Goal: Answer question/provide support: Share knowledge or assist other users

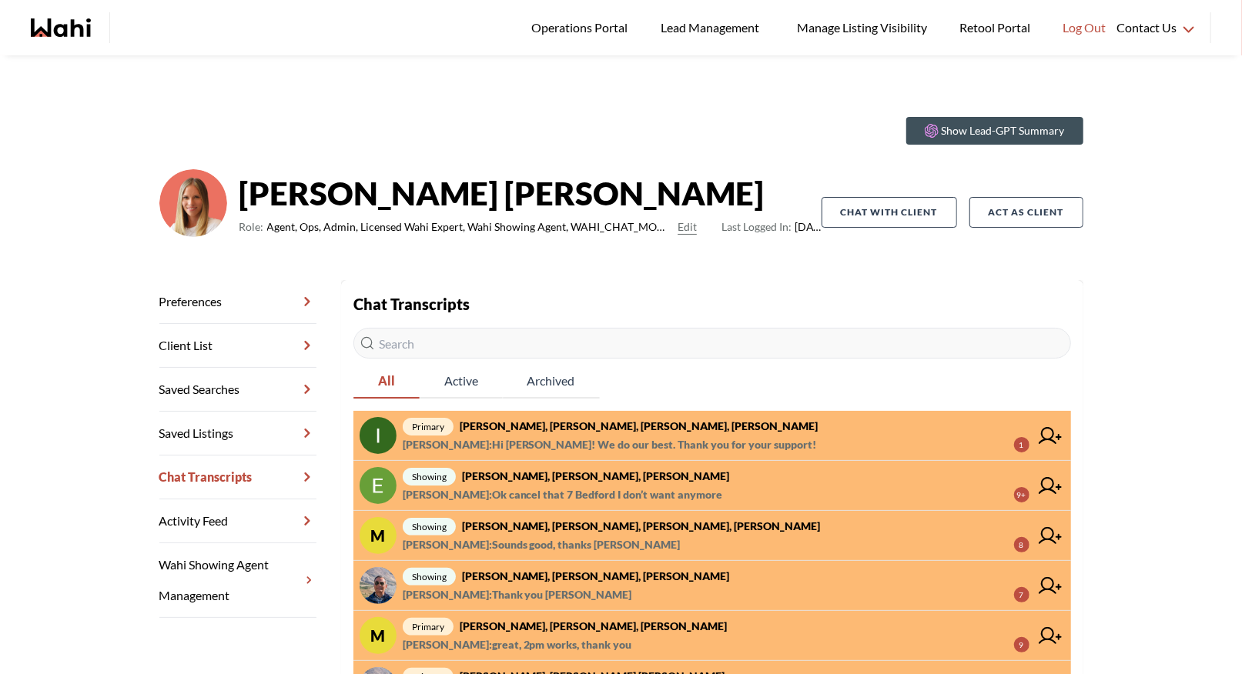
scroll to position [350, 0]
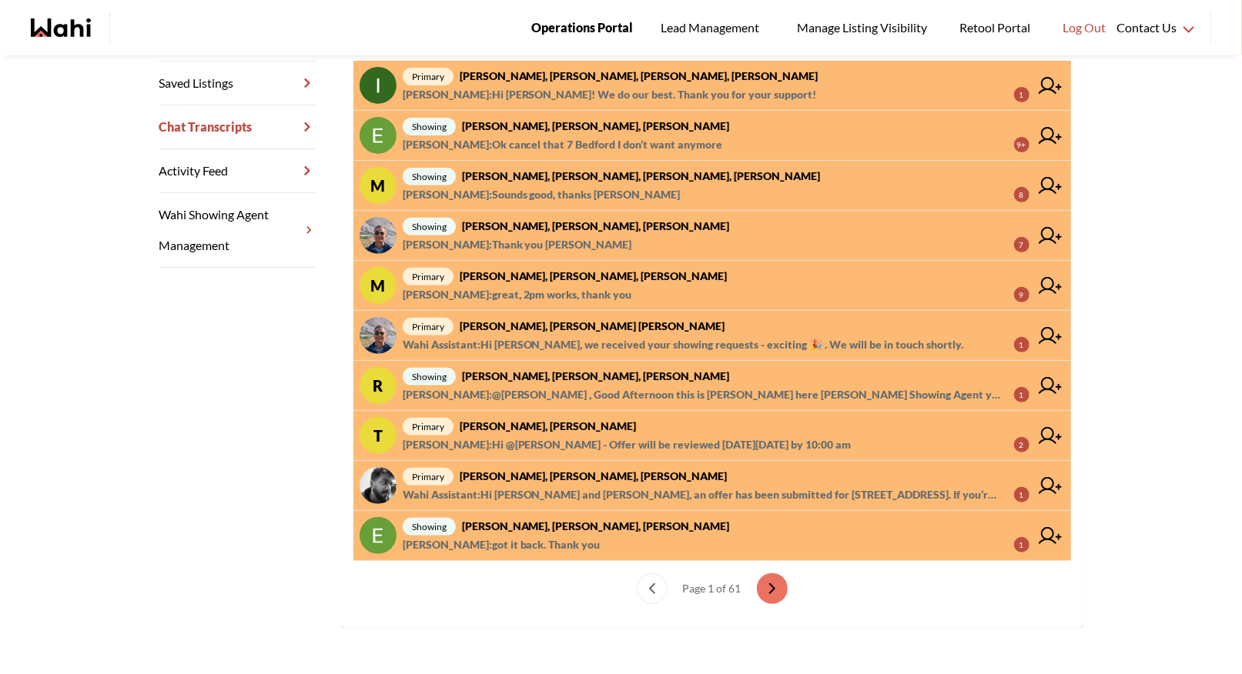
click at [584, 22] on span "Operations Portal" at bounding box center [582, 28] width 102 height 20
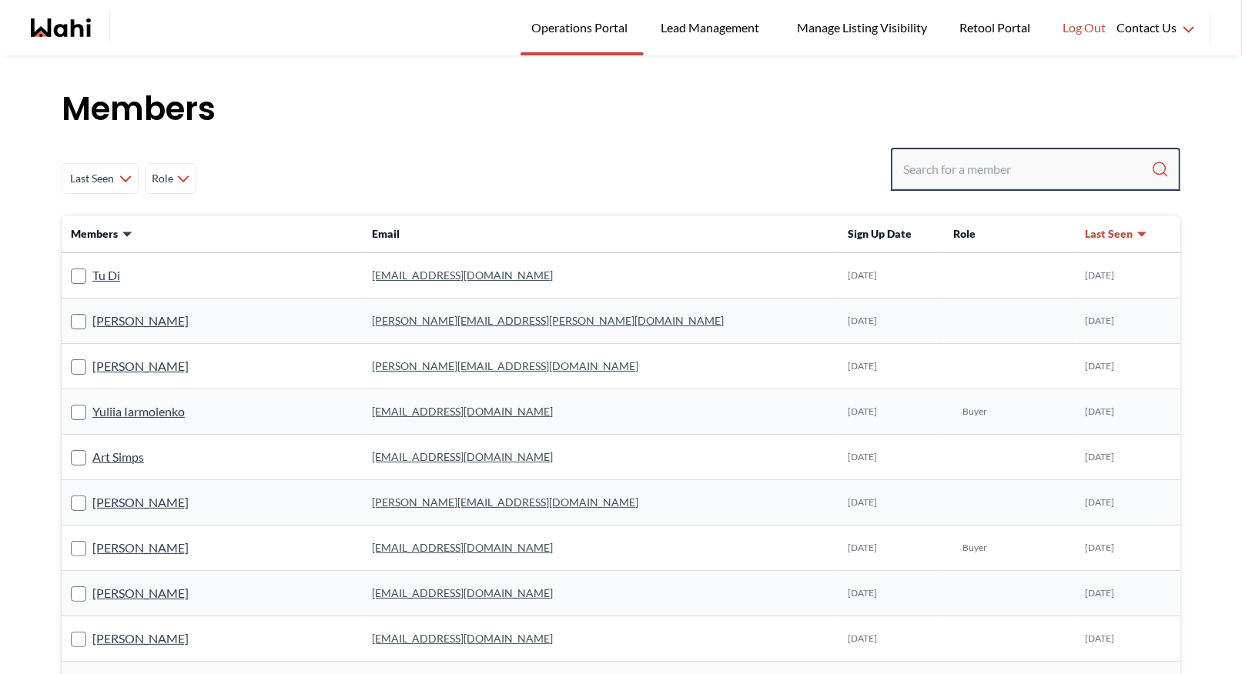
click at [999, 166] on input "Search input" at bounding box center [1027, 170] width 248 height 28
type input "behnam"
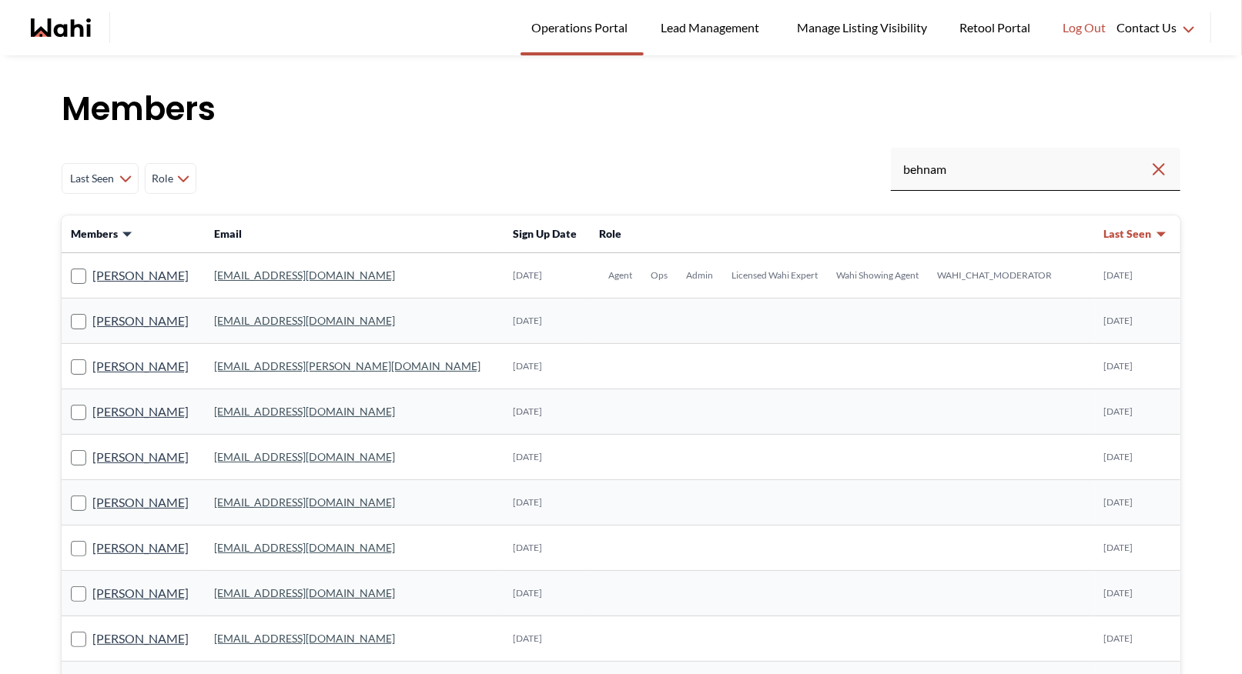
click at [326, 274] on link "behnam.fazili@wahi.com" at bounding box center [304, 275] width 181 height 13
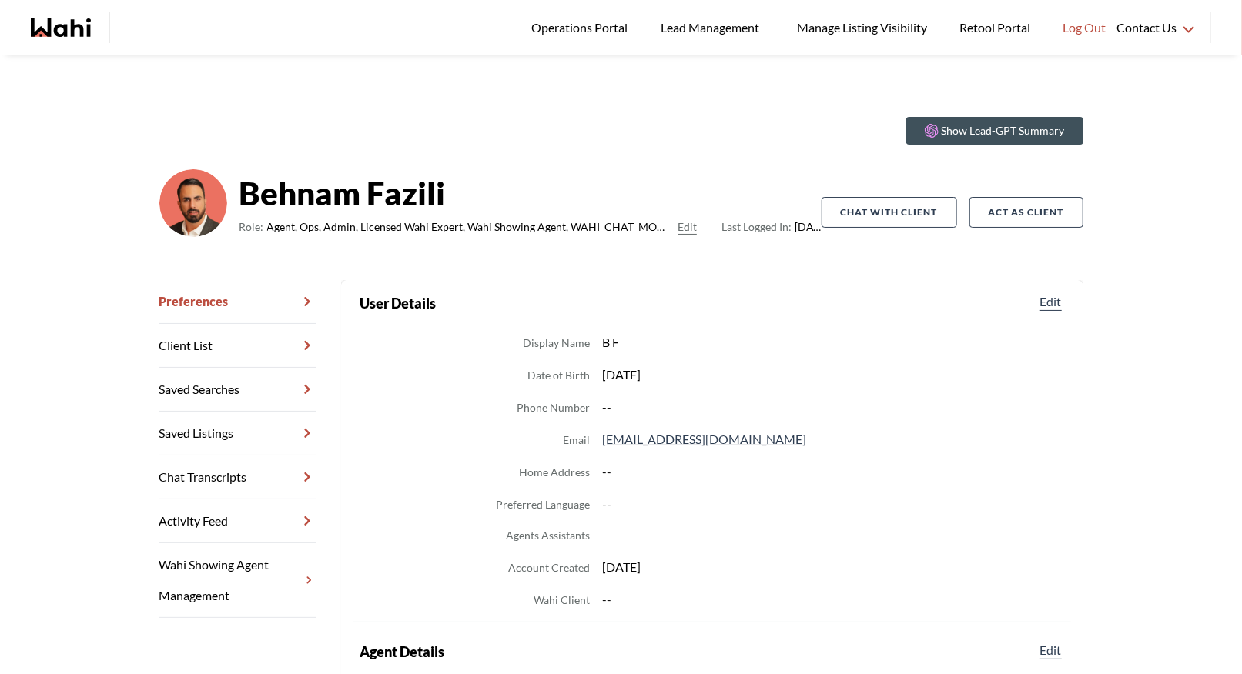
click at [241, 474] on link "Chat Transcripts" at bounding box center [237, 478] width 157 height 44
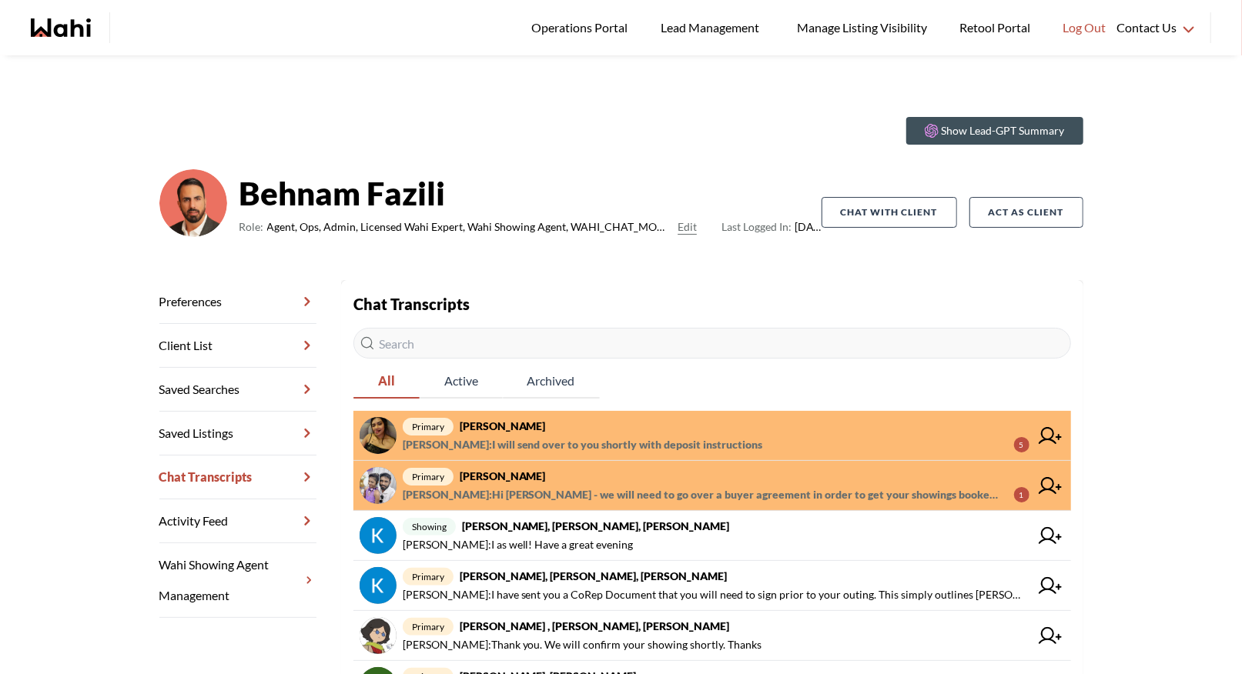
click at [1047, 430] on icon at bounding box center [1050, 435] width 23 height 17
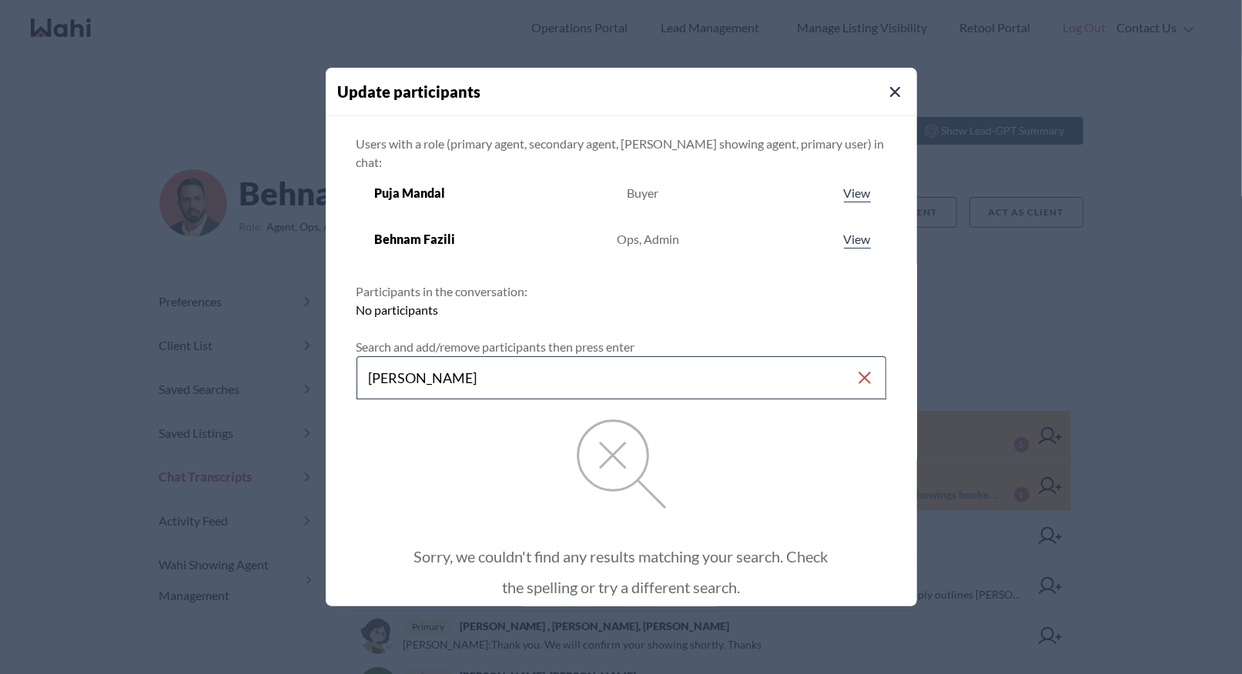
type input "barbara funt"
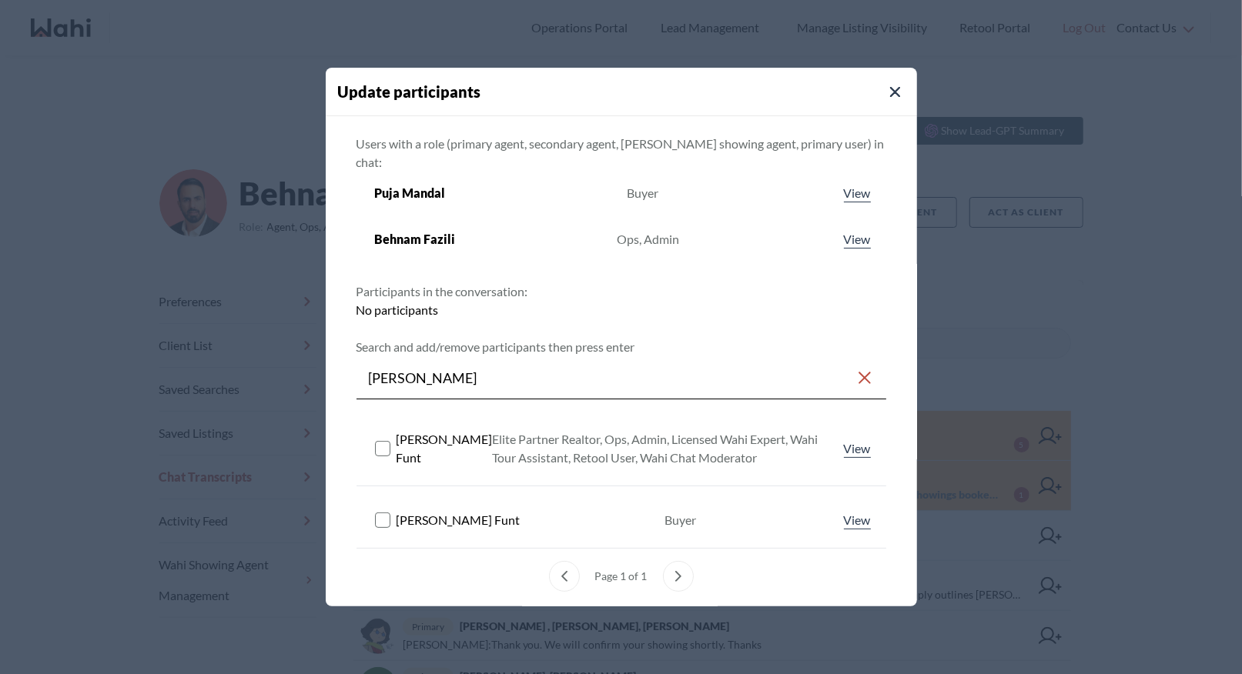
click at [376, 441] on rect at bounding box center [382, 448] width 15 height 15
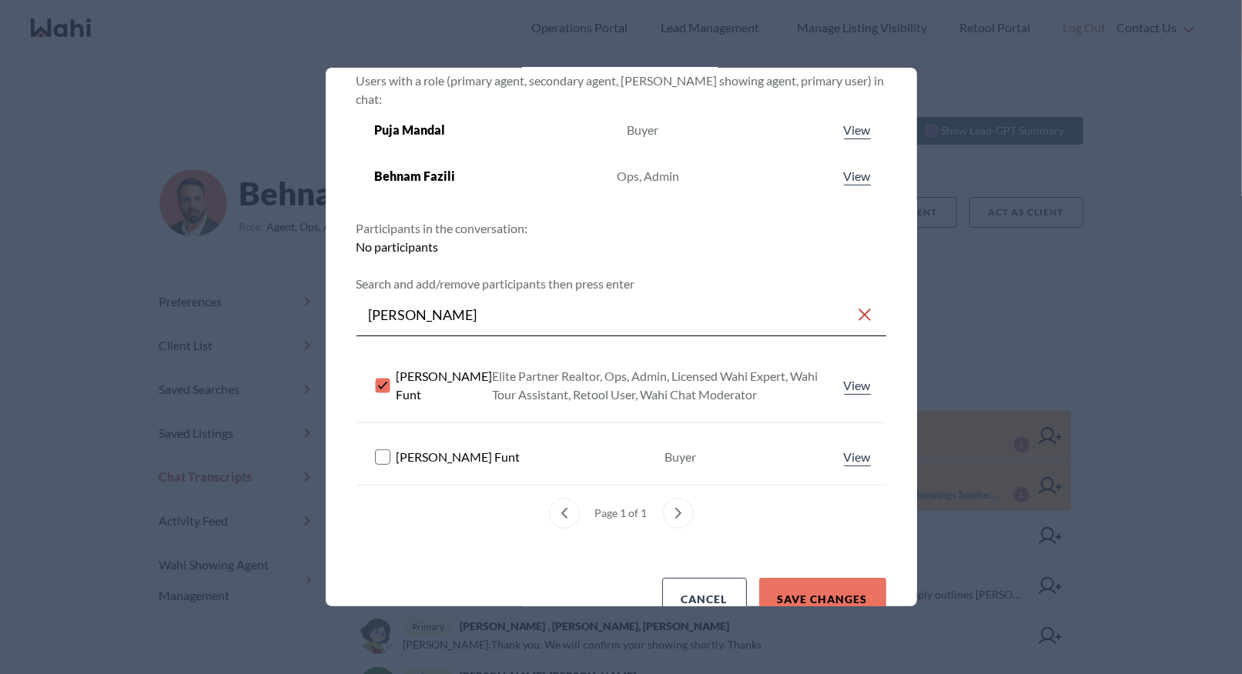
scroll to position [88, 0]
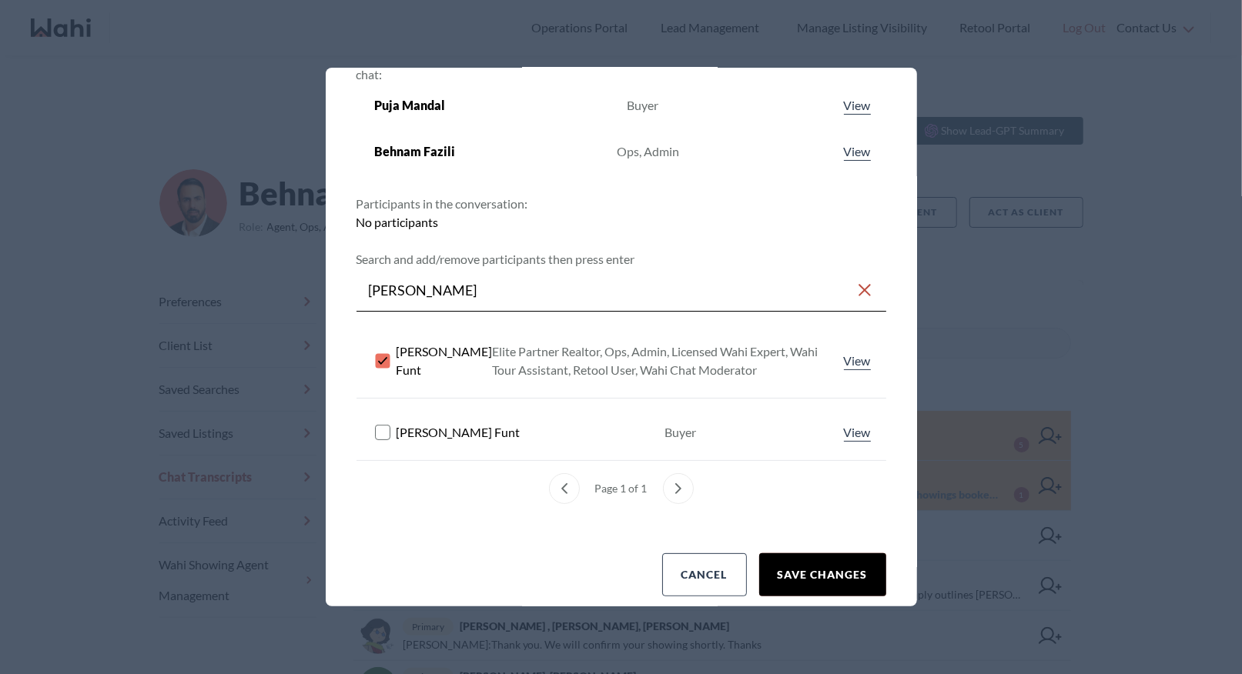
click at [774, 559] on button "Save changes" at bounding box center [822, 575] width 127 height 43
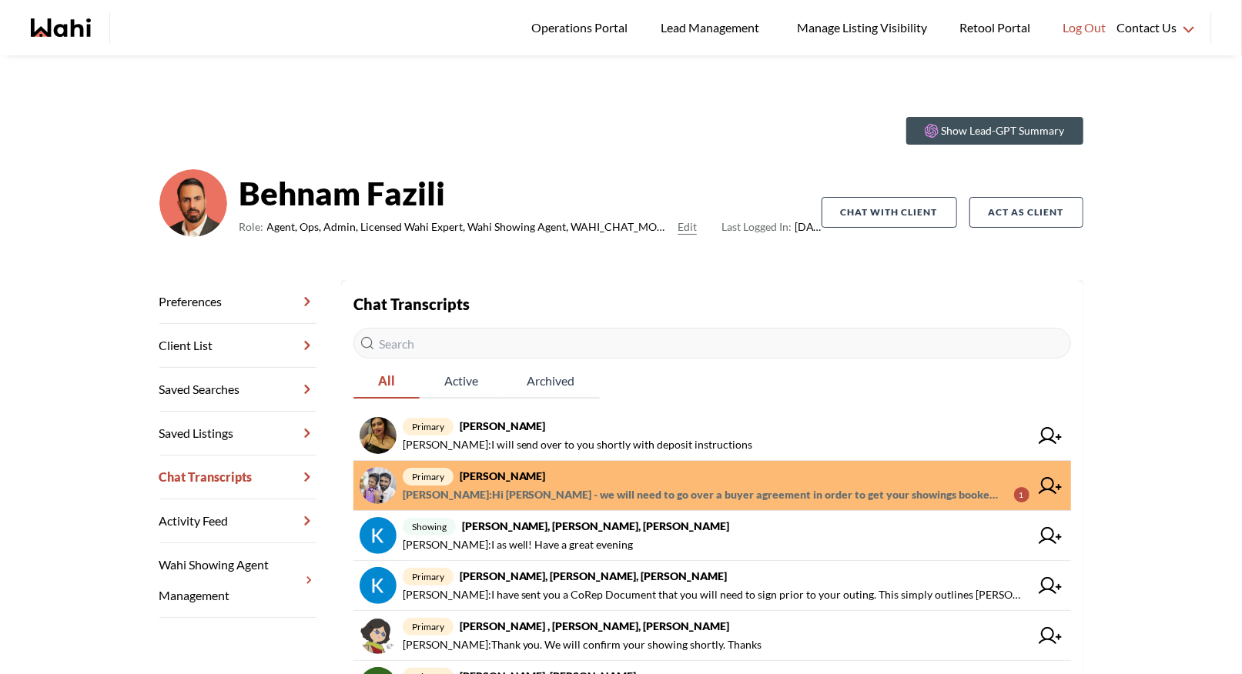
click at [577, 486] on span "Barbara Funt : Hi Antony - we will need to go over a buyer agreement in order t…" at bounding box center [702, 495] width 599 height 18
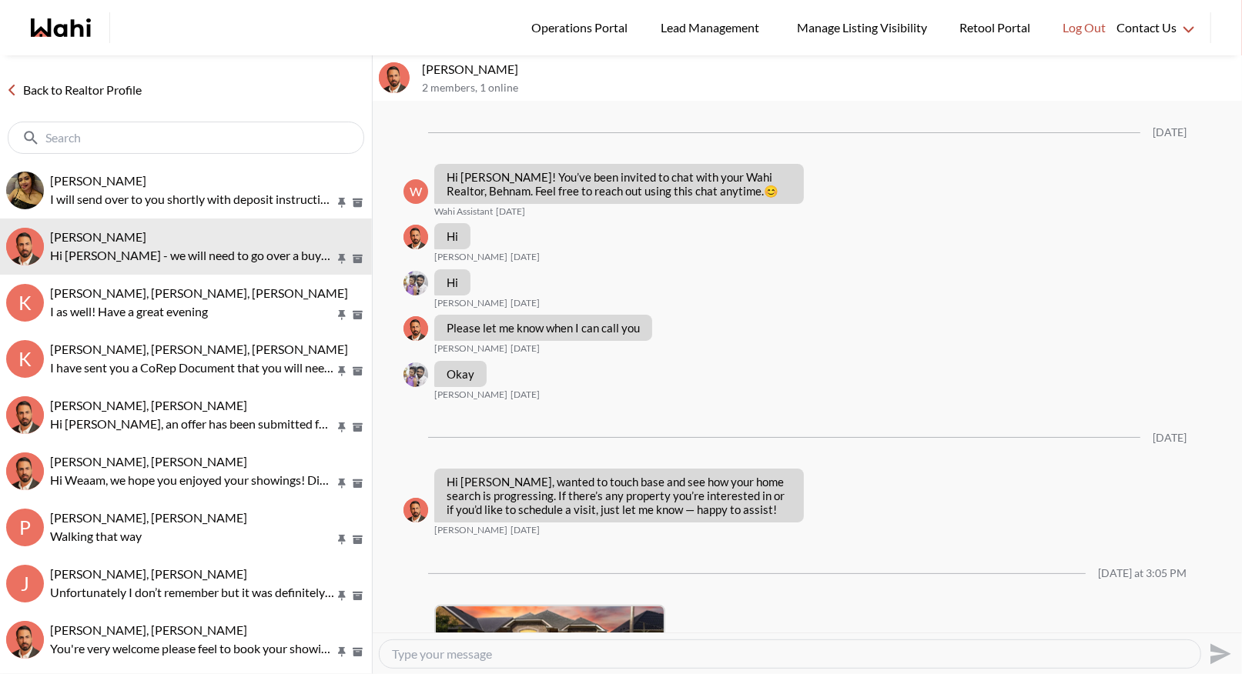
scroll to position [1122, 0]
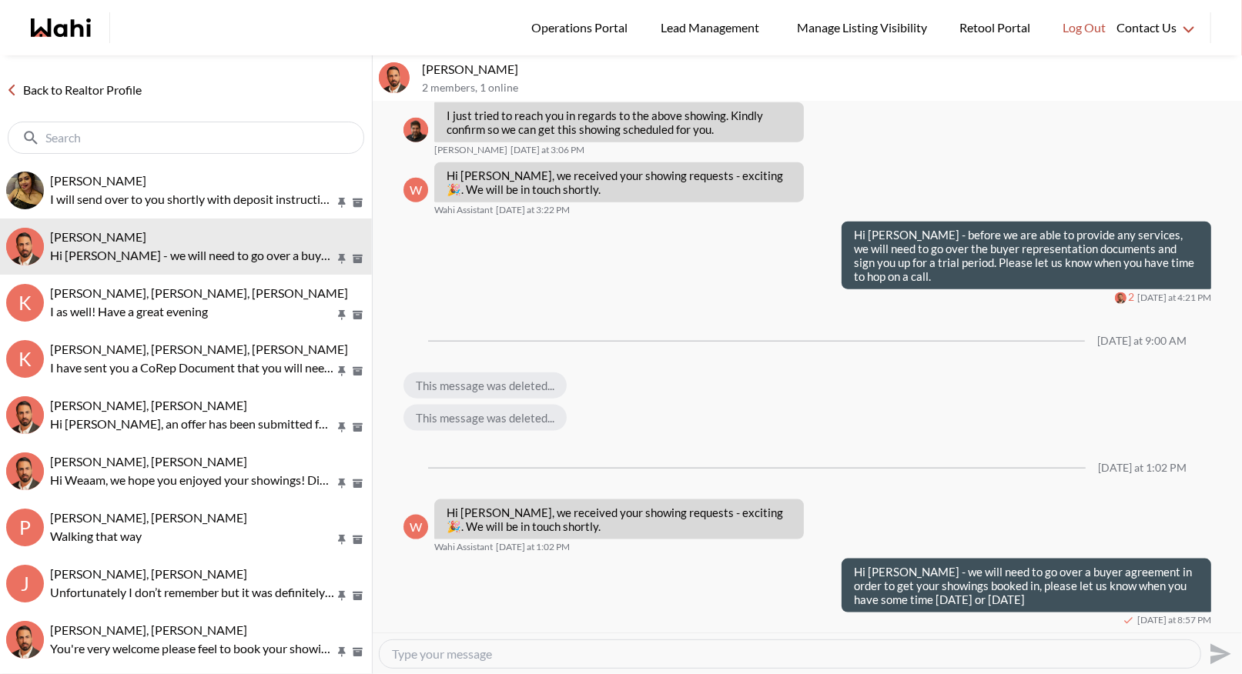
click at [65, 89] on link "Back to Realtor Profile" at bounding box center [74, 90] width 148 height 20
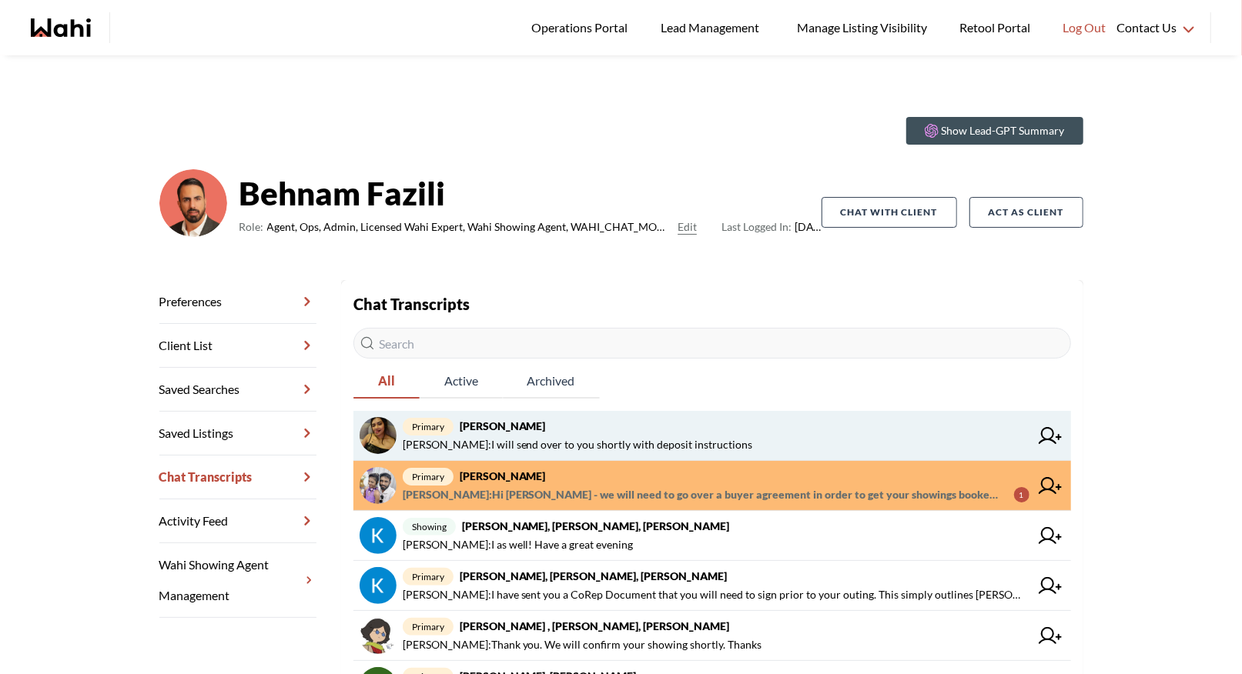
click at [644, 424] on span "primary Puja Mandal, Behnam" at bounding box center [716, 426] width 627 height 18
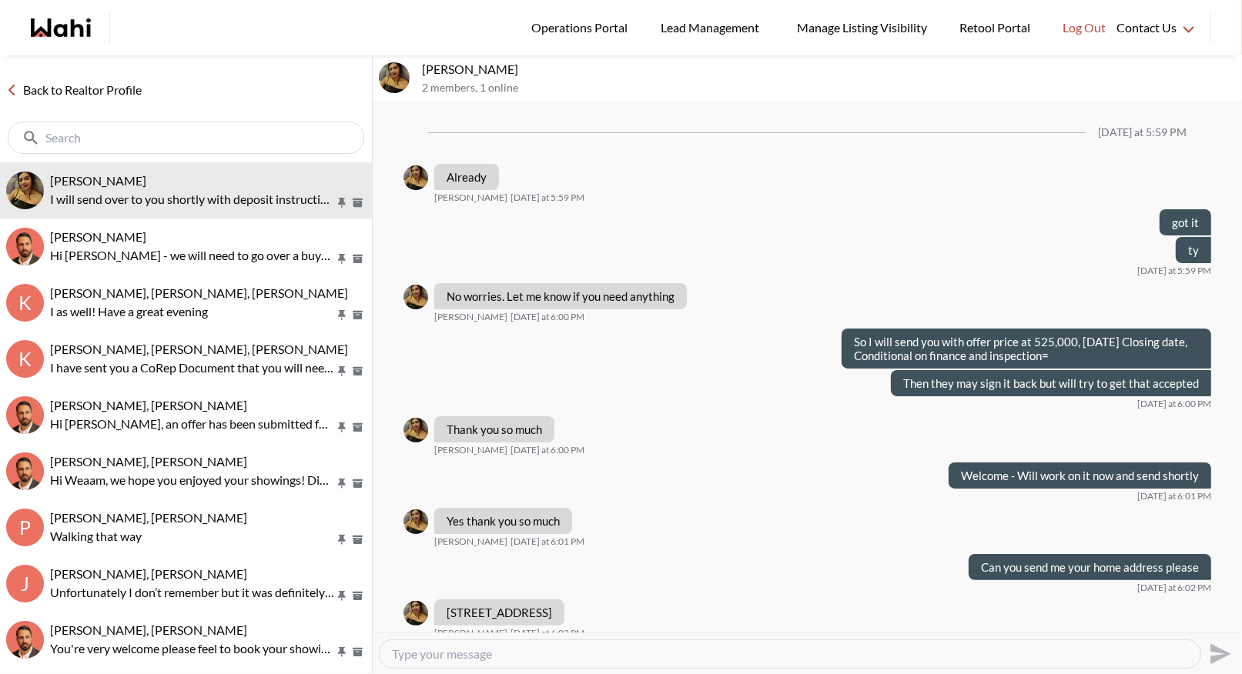
scroll to position [563, 0]
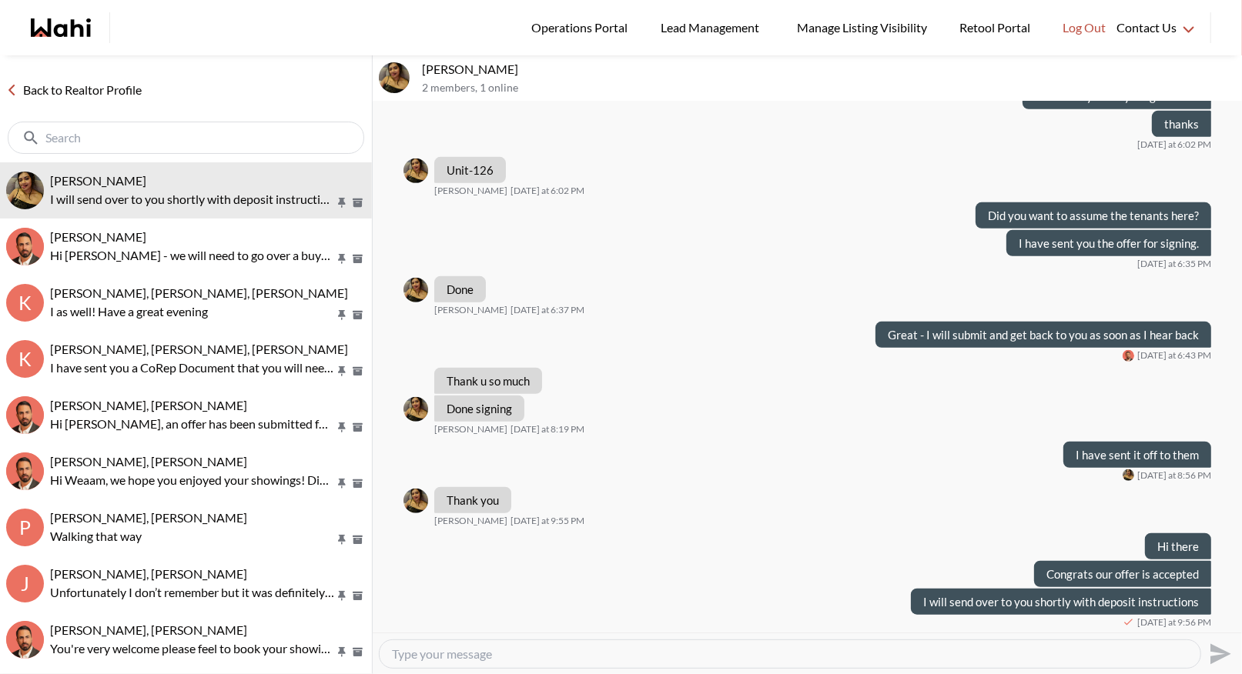
click at [32, 92] on link "Back to Realtor Profile" at bounding box center [74, 90] width 148 height 20
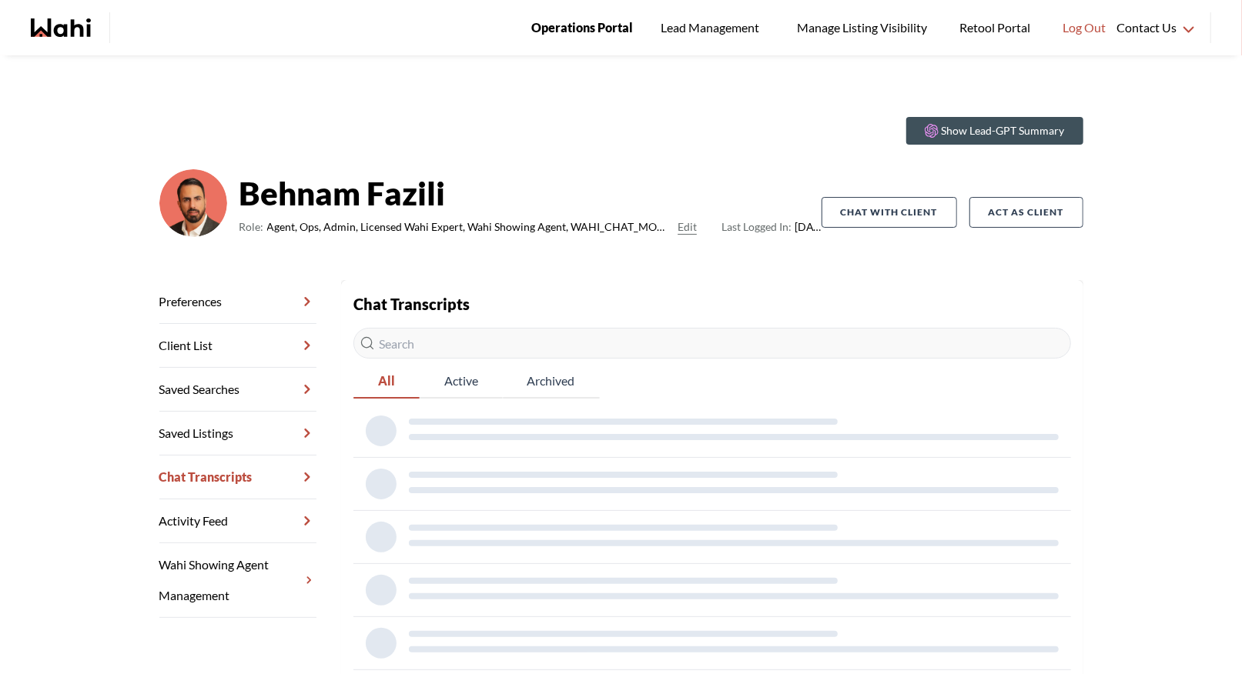
click at [607, 24] on span "Operations Portal" at bounding box center [582, 28] width 102 height 20
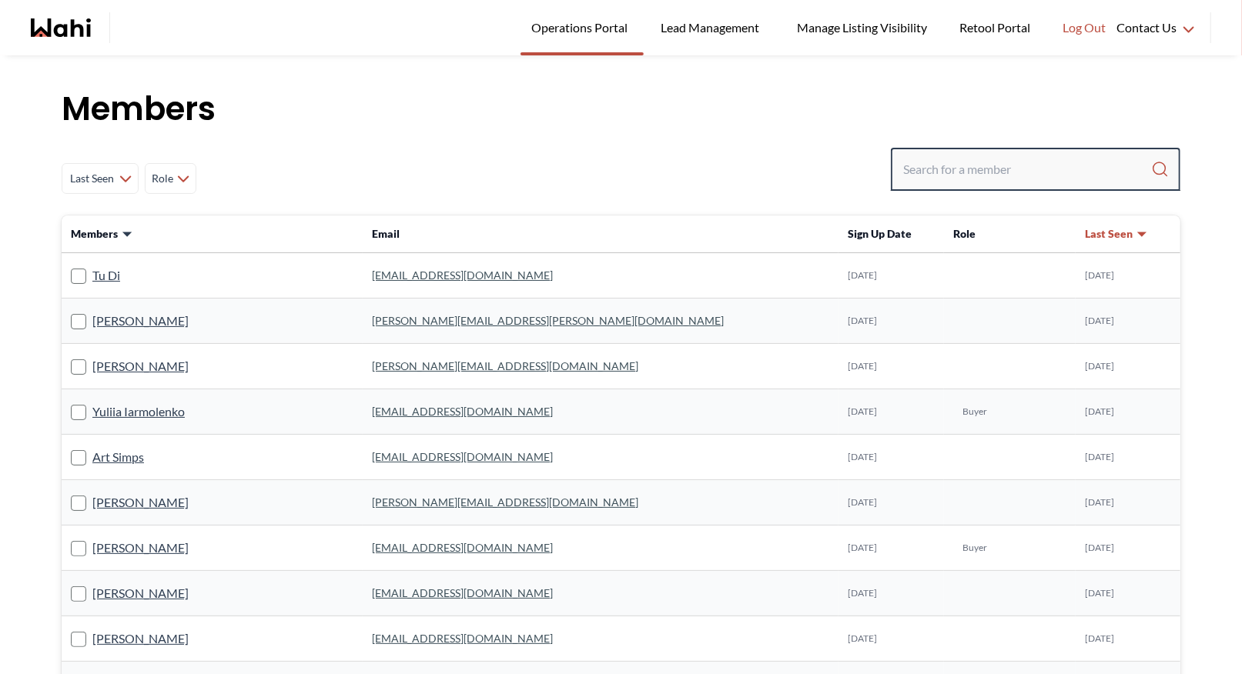
click at [1008, 176] on input "Search input" at bounding box center [1027, 170] width 248 height 28
type input "barbara funt"
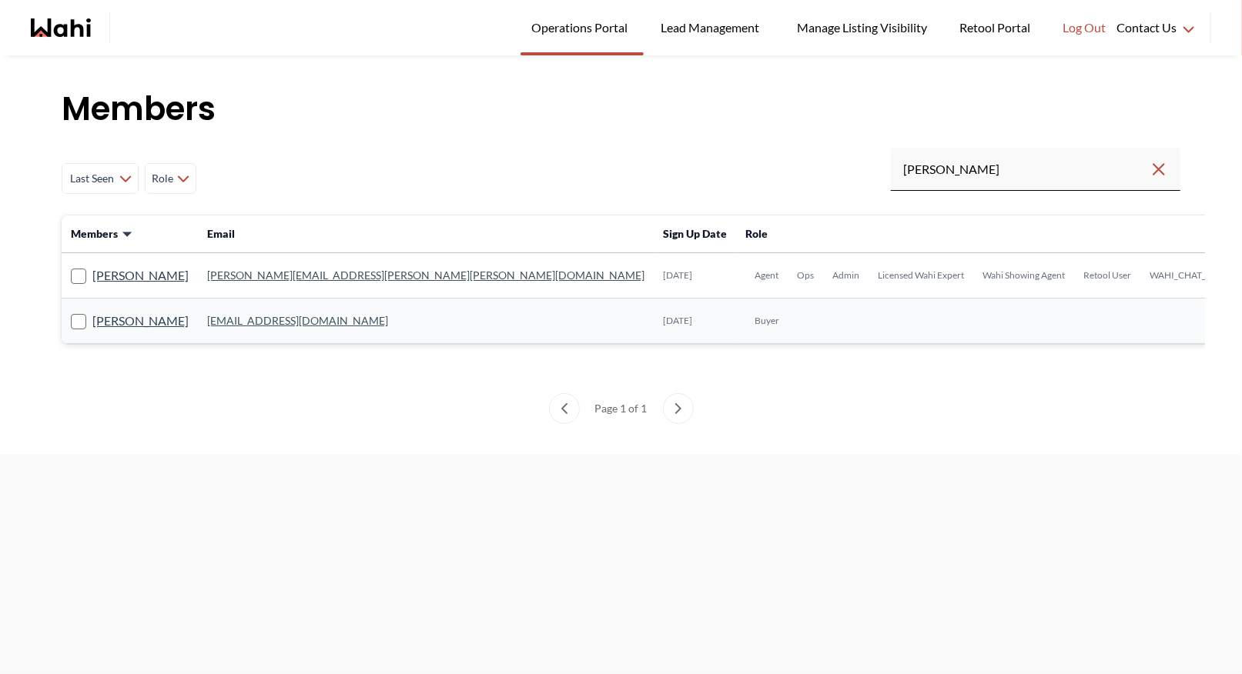
click at [282, 275] on link "barb.funt@wahi.com" at bounding box center [425, 275] width 437 height 13
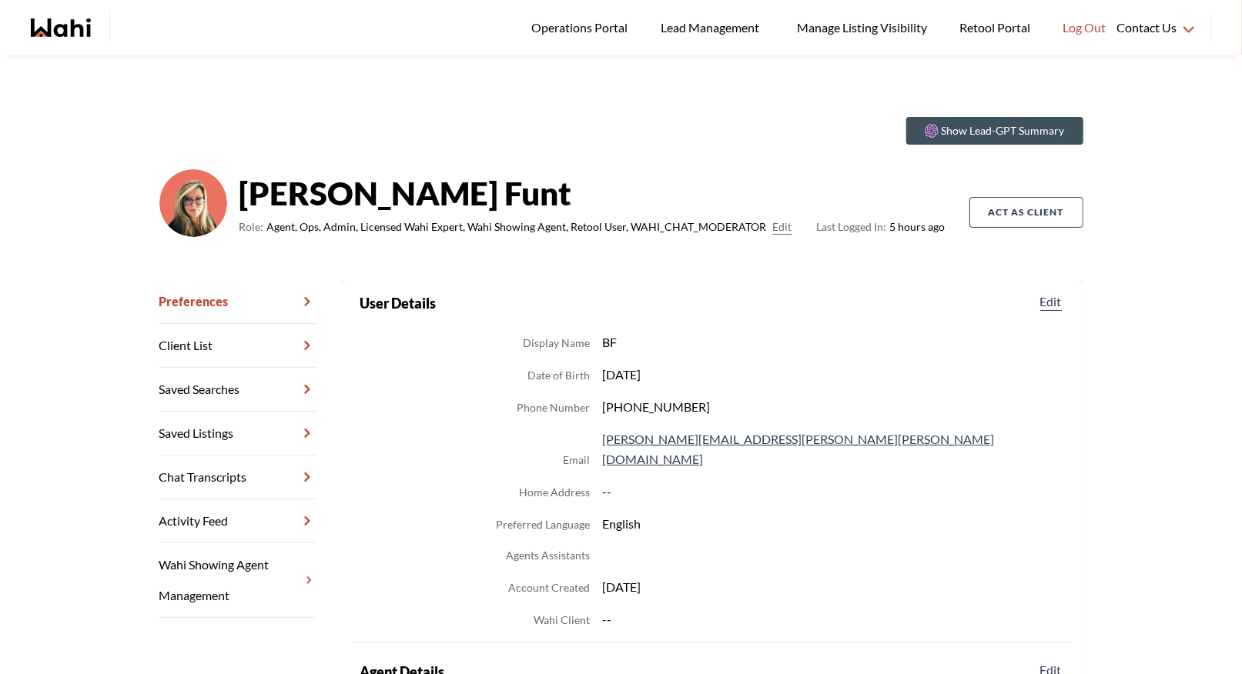
click at [233, 476] on link "Chat Transcripts" at bounding box center [237, 478] width 157 height 44
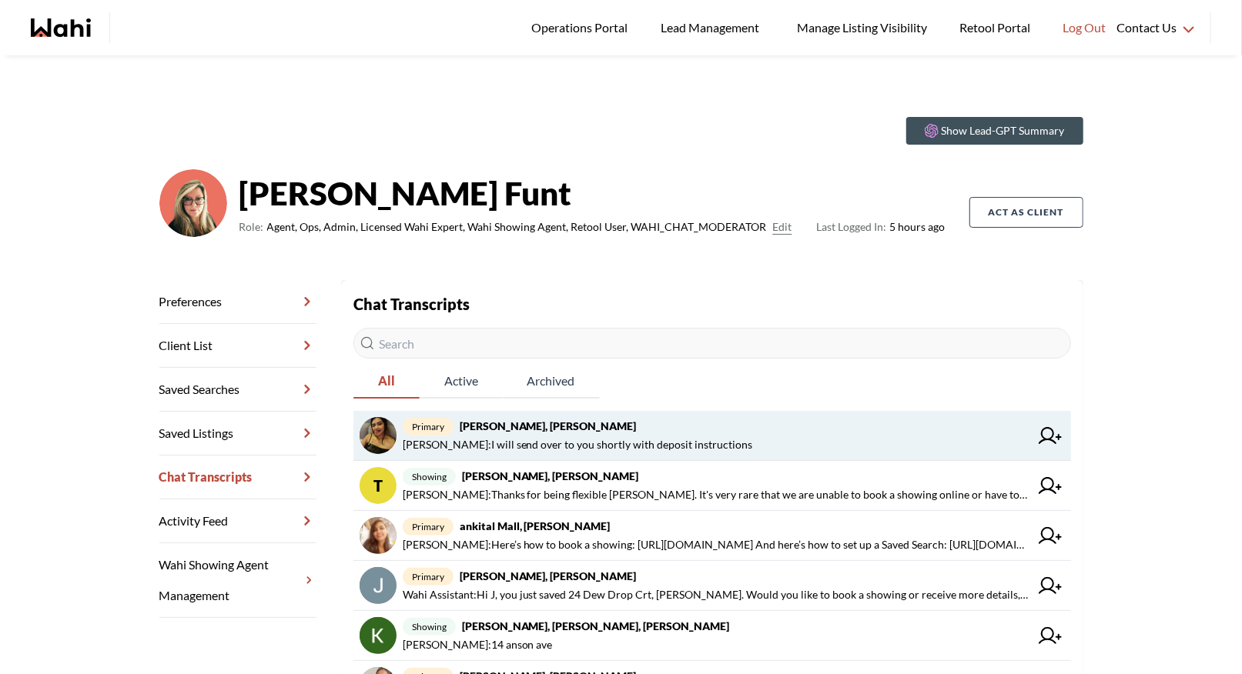
click at [588, 424] on strong "Puja Mandal, Barbara, Behnam" at bounding box center [548, 426] width 177 height 13
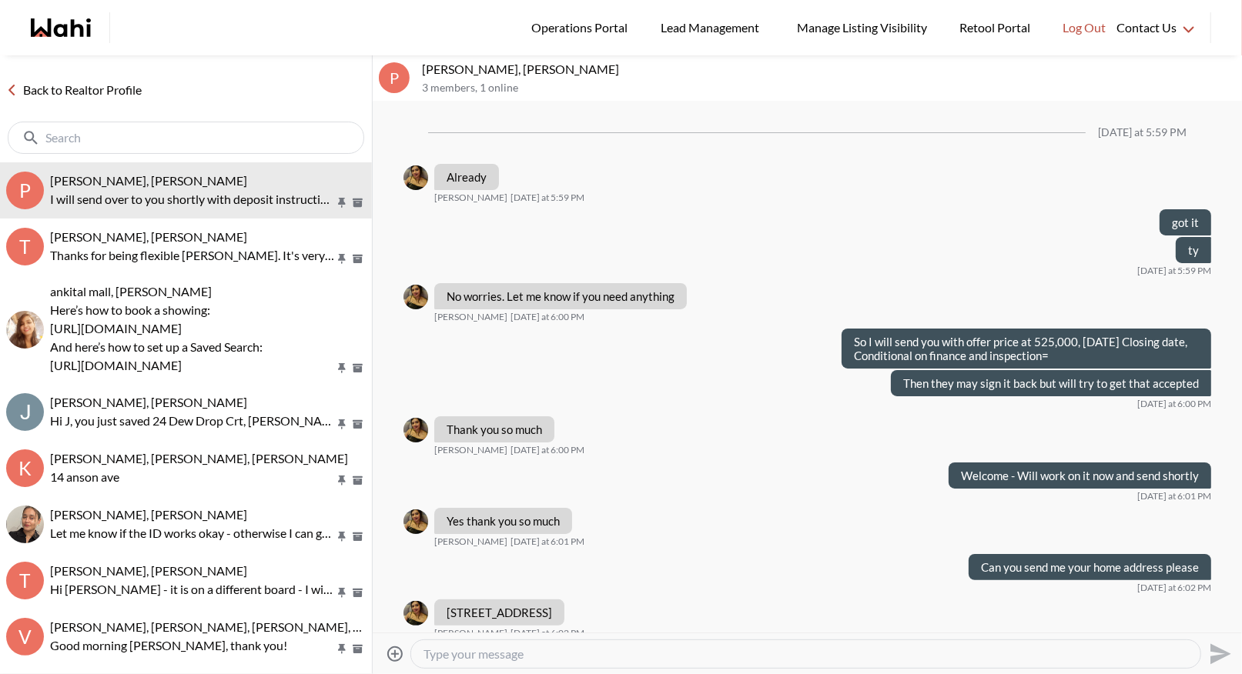
scroll to position [563, 0]
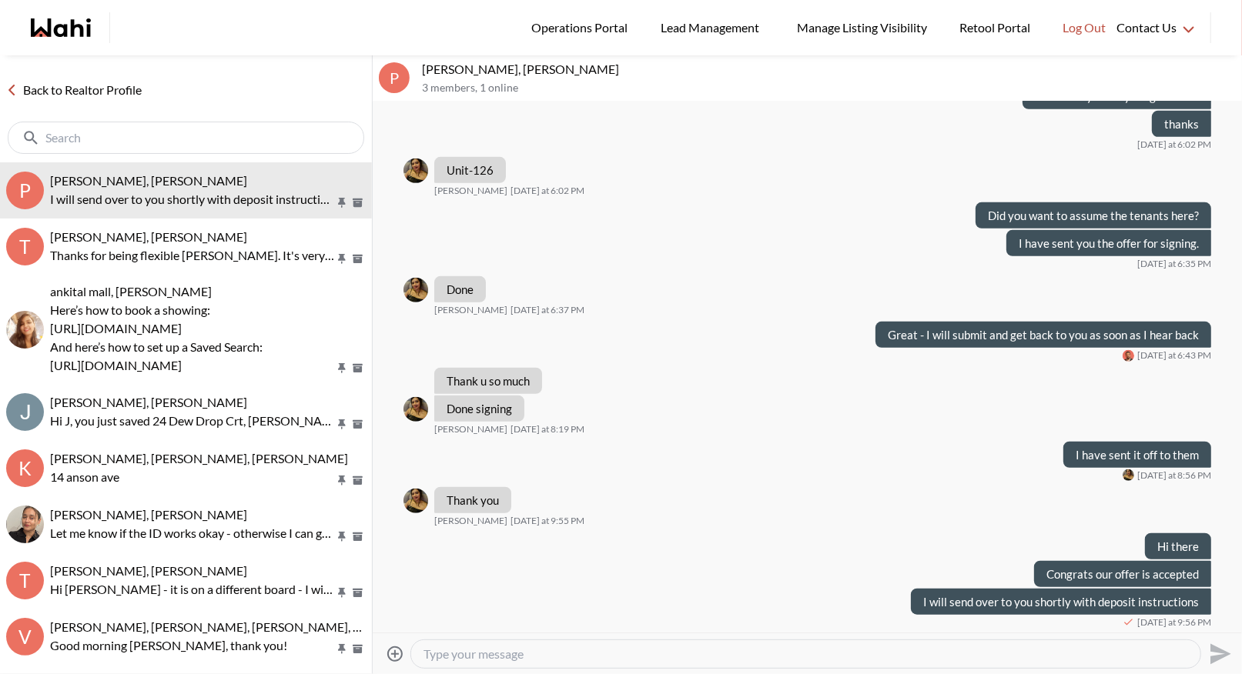
click at [393, 654] on icon at bounding box center [394, 653] width 15 height 15
click at [0, 0] on input "Attach files" at bounding box center [0, 0] width 0 height 0
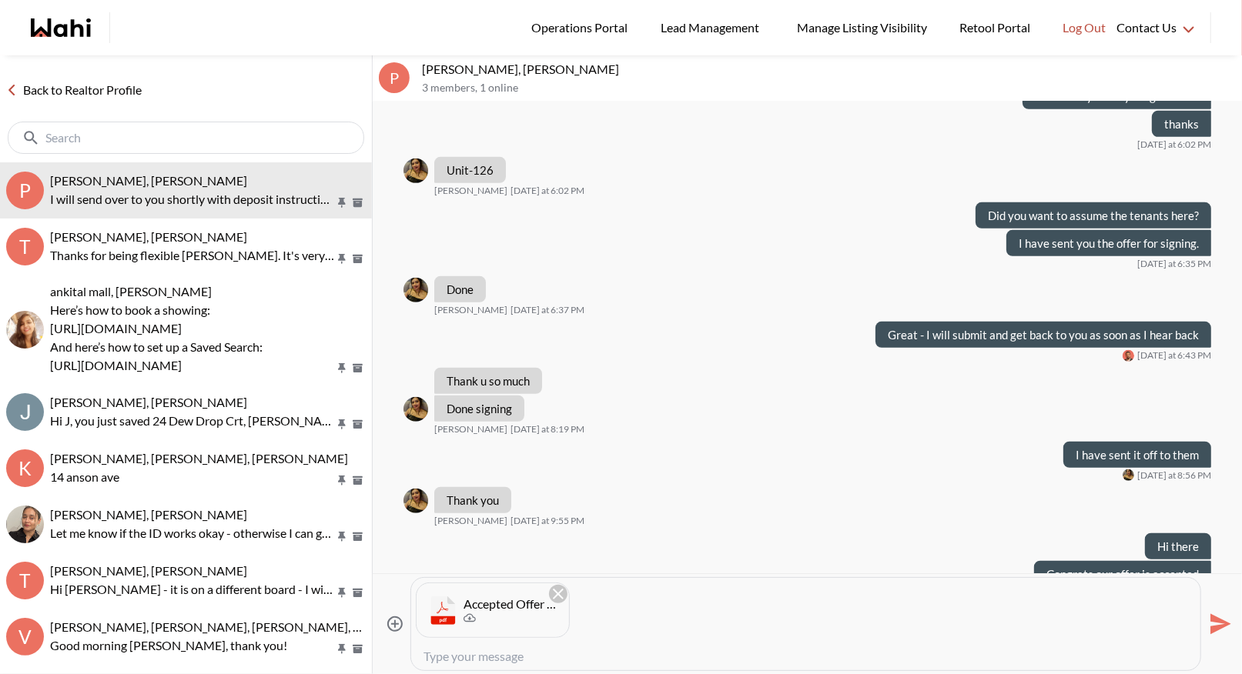
click at [1219, 627] on icon "Send" at bounding box center [1220, 624] width 21 height 21
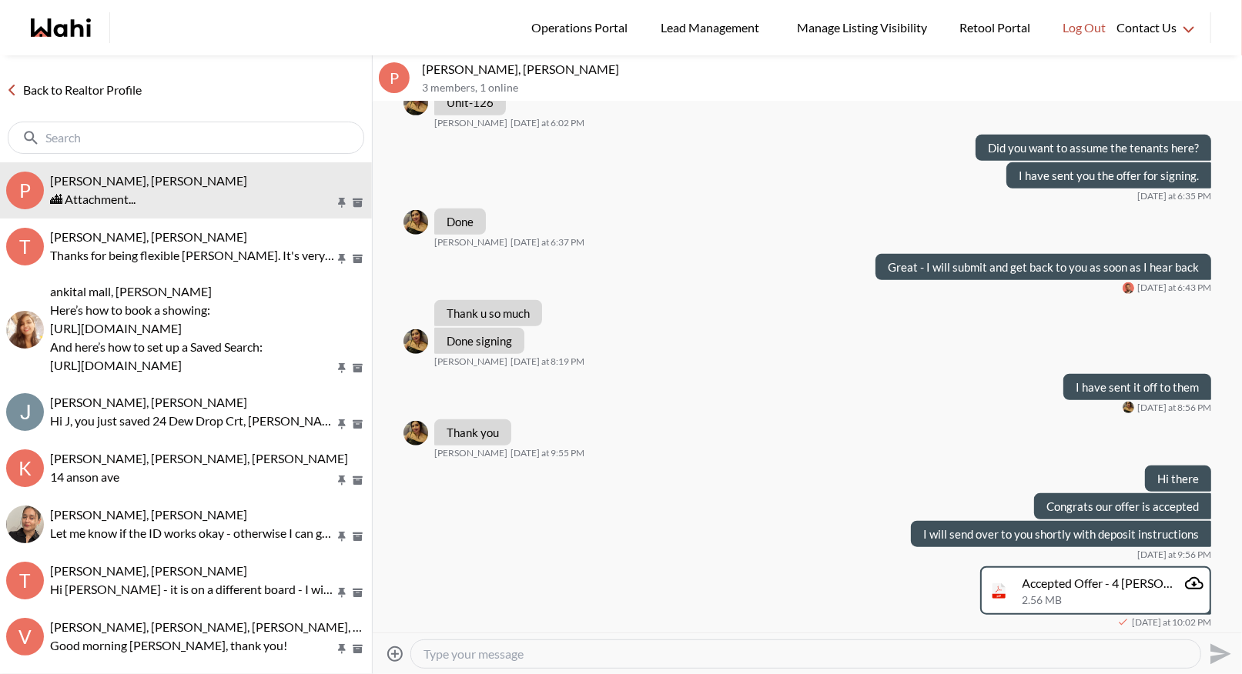
click at [402, 649] on icon "Attach files" at bounding box center [395, 654] width 18 height 18
click at [0, 0] on input "Attach files" at bounding box center [0, 0] width 0 height 0
click at [391, 650] on icon "Attach files" at bounding box center [395, 654] width 18 height 18
click at [0, 0] on input "Attach files" at bounding box center [0, 0] width 0 height 0
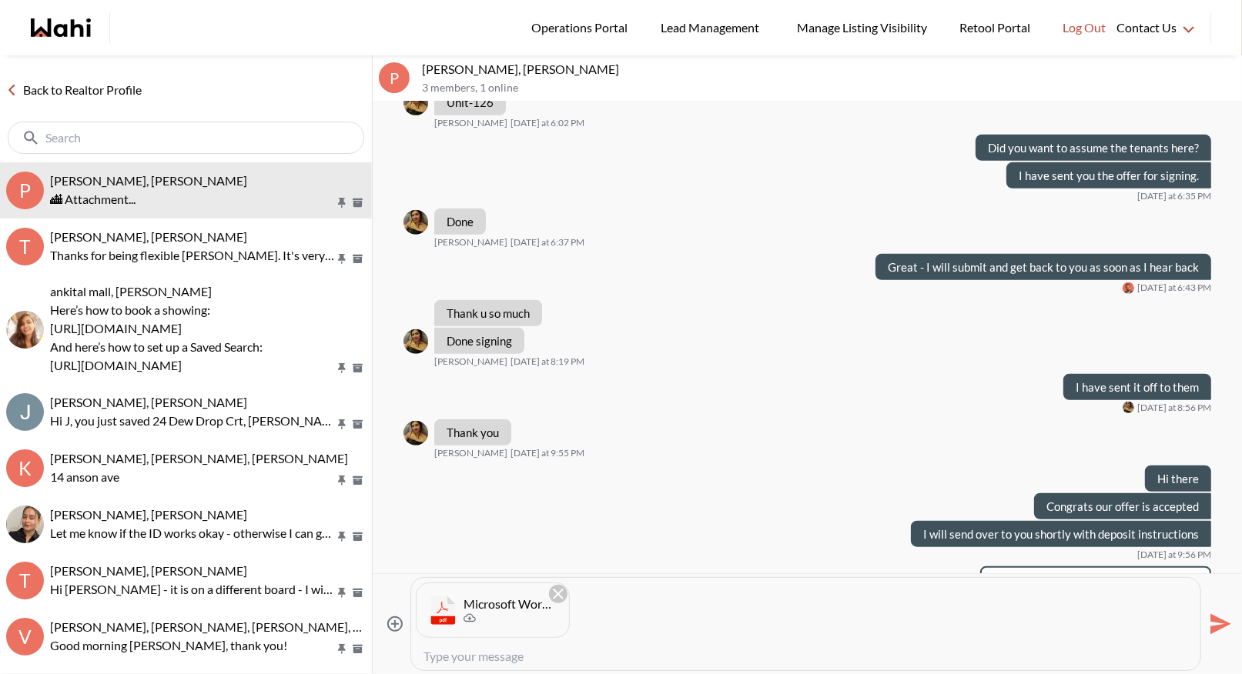
click at [1218, 624] on icon "Send" at bounding box center [1220, 624] width 21 height 21
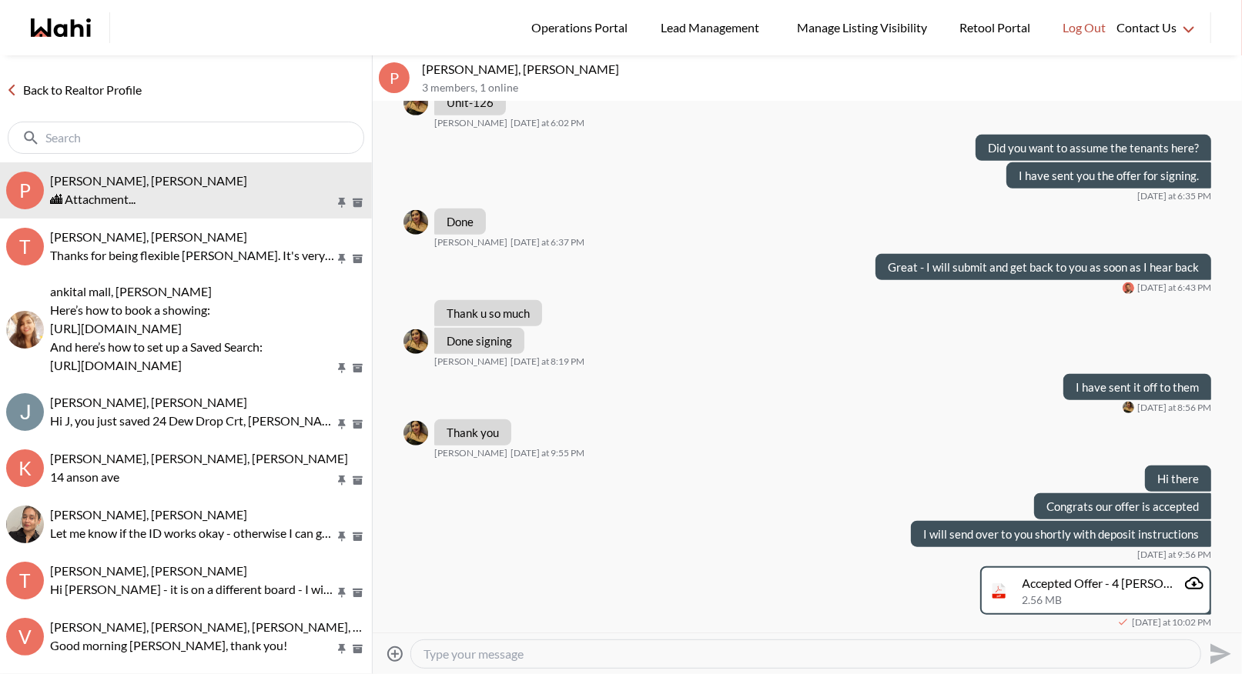
scroll to position [698, 0]
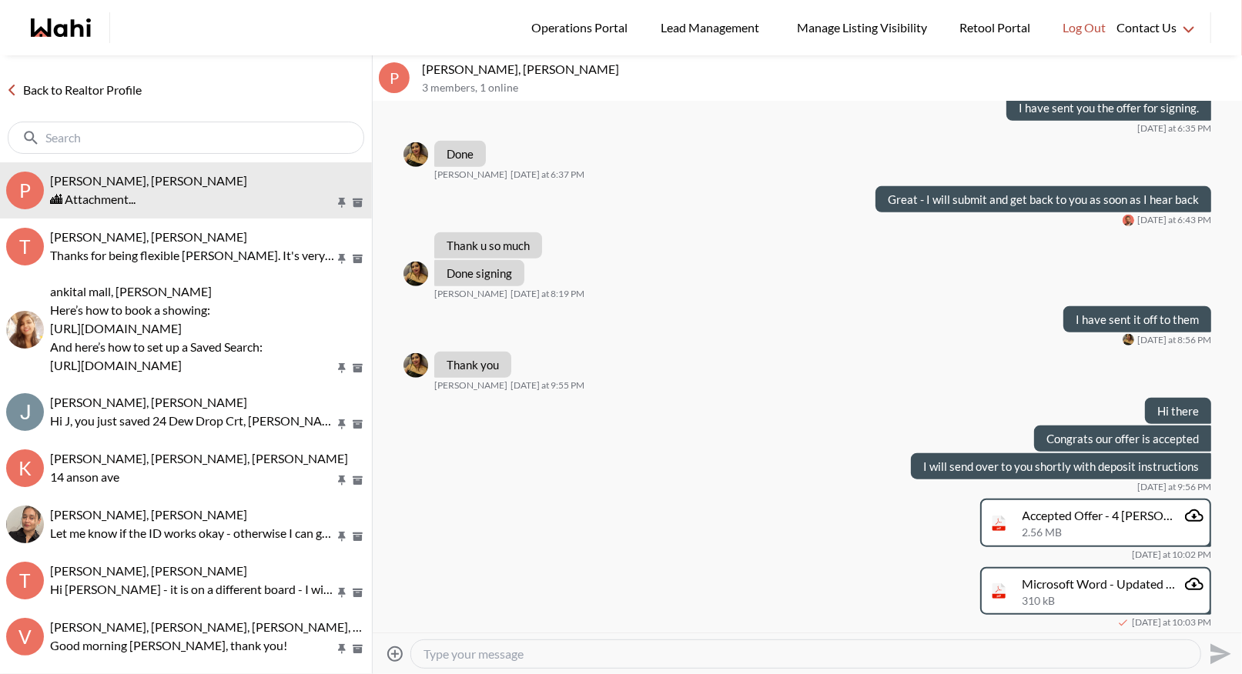
click at [513, 651] on textarea "Type your message" at bounding box center [805, 654] width 764 height 15
type textarea "The second one is the deposit instructions for tomorrow"
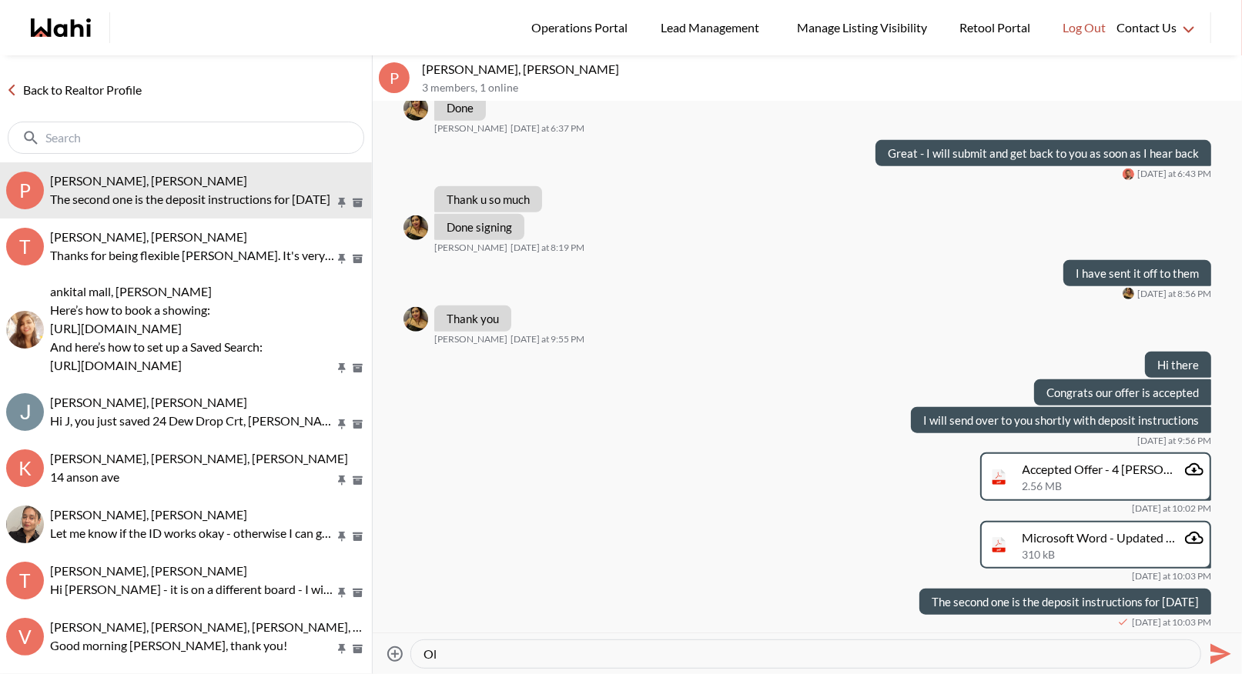
type textarea "O"
type textarea "Please take pictures of any bank draft or certified cheque and any receipts wit…"
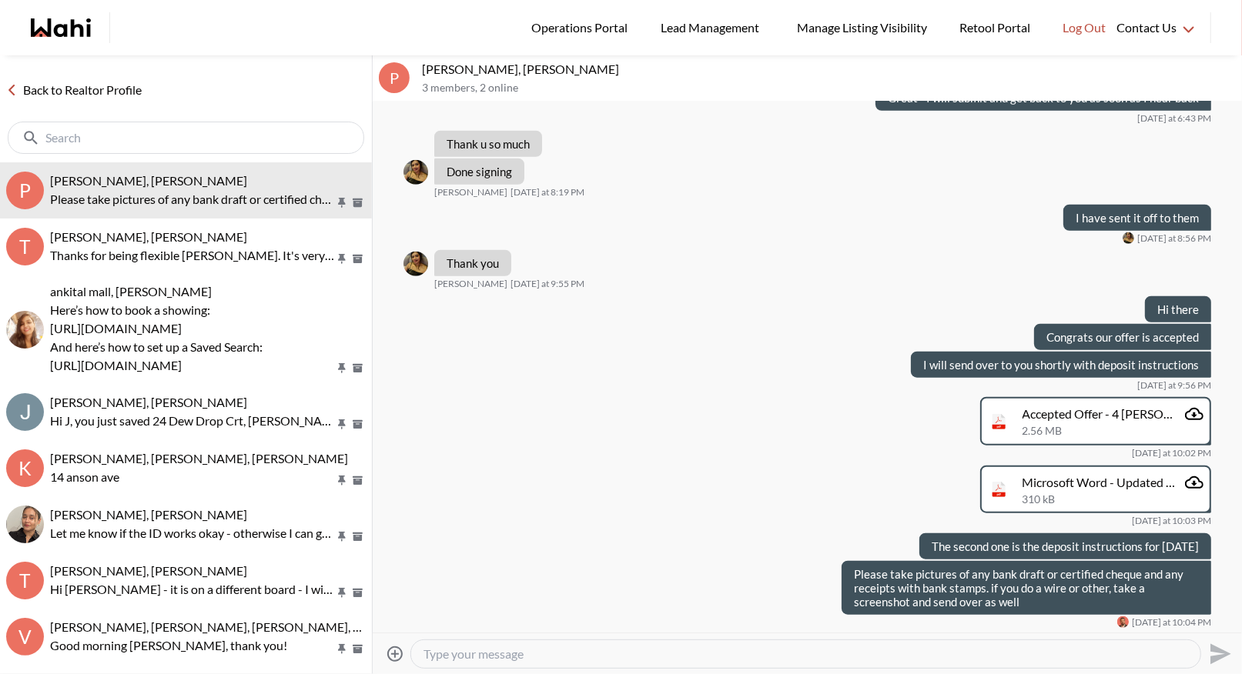
click at [72, 92] on link "Back to Realtor Profile" at bounding box center [74, 90] width 148 height 20
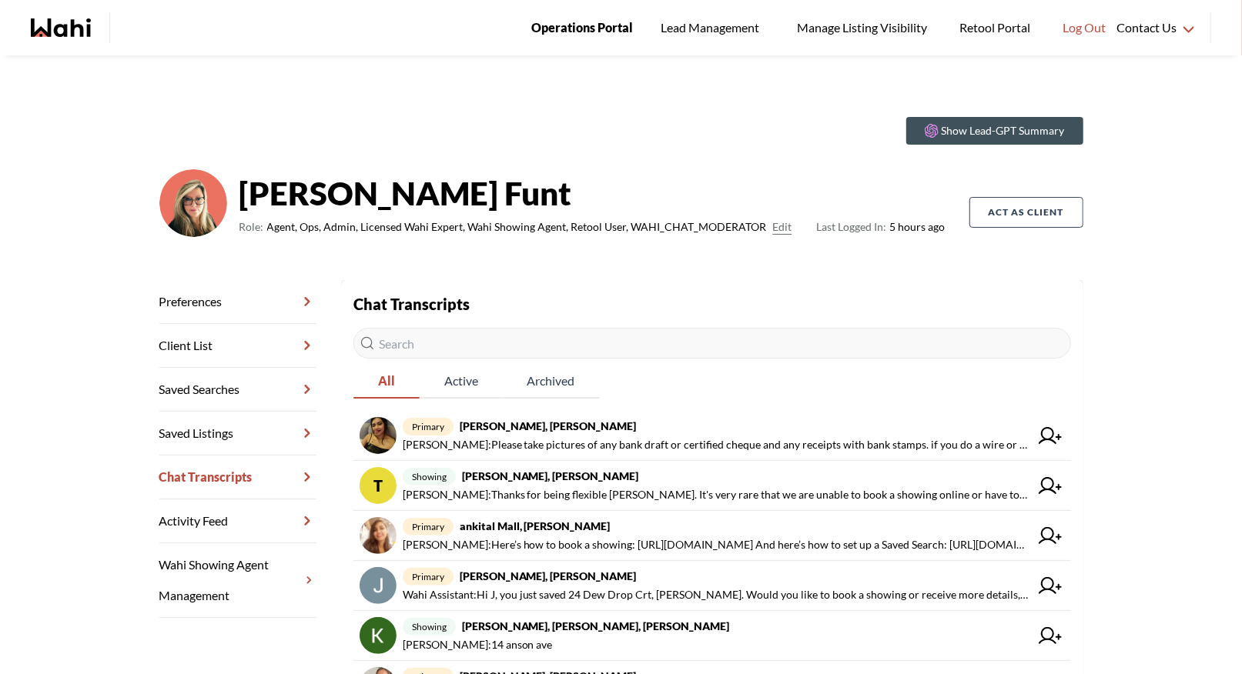
click at [555, 38] on link "Operations Portal" at bounding box center [581, 27] width 123 height 55
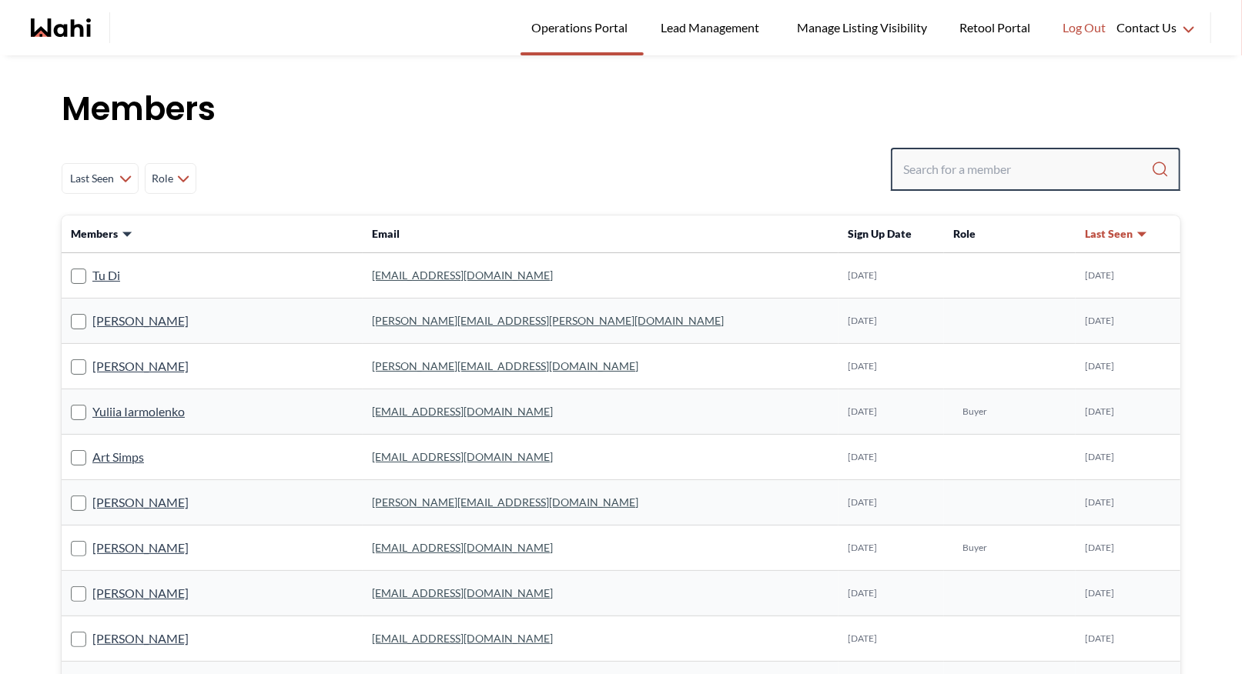
click at [968, 166] on input "Search input" at bounding box center [1027, 170] width 248 height 28
type input "b"
type input "[PERSON_NAME]"
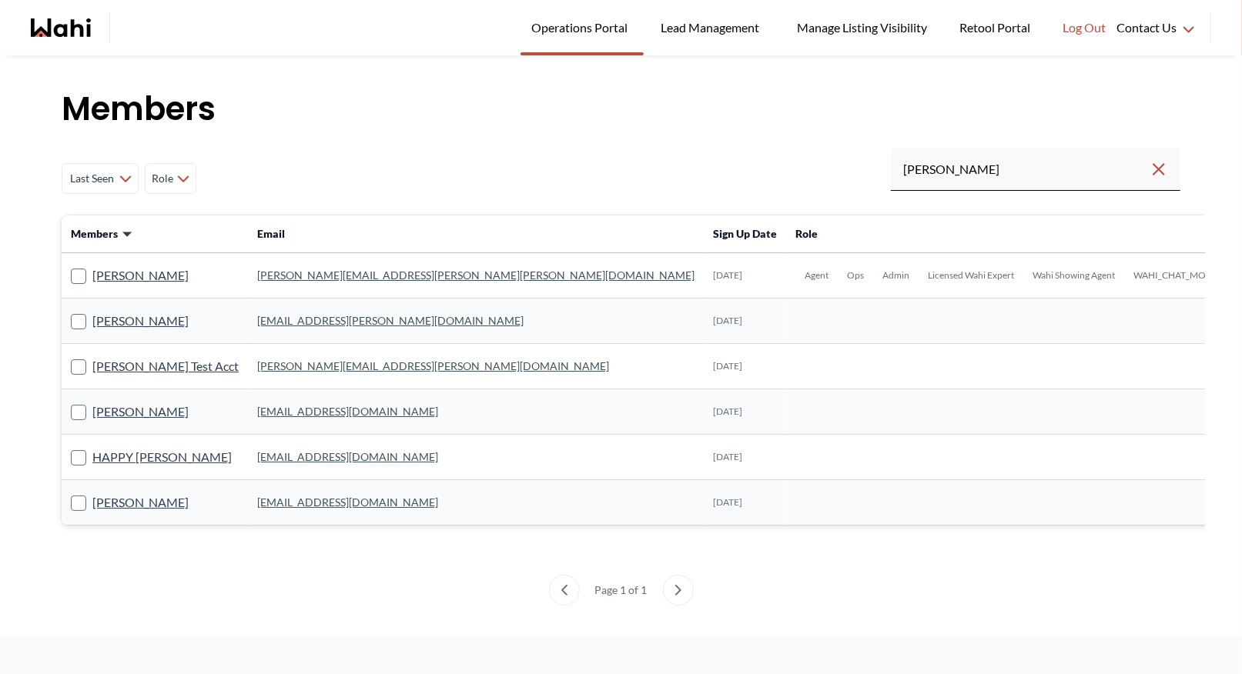
click at [305, 279] on link "[PERSON_NAME][EMAIL_ADDRESS][PERSON_NAME][PERSON_NAME][DOMAIN_NAME]" at bounding box center [475, 275] width 437 height 13
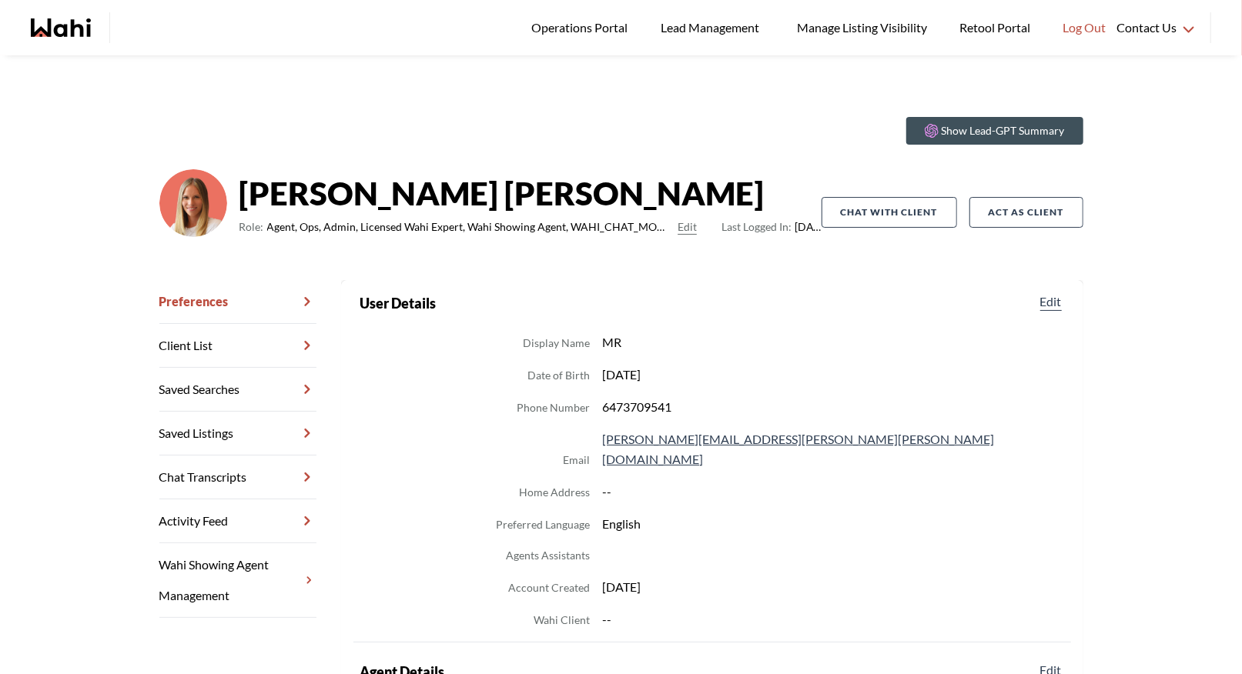
click at [207, 470] on link "Chat Transcripts" at bounding box center [237, 478] width 157 height 44
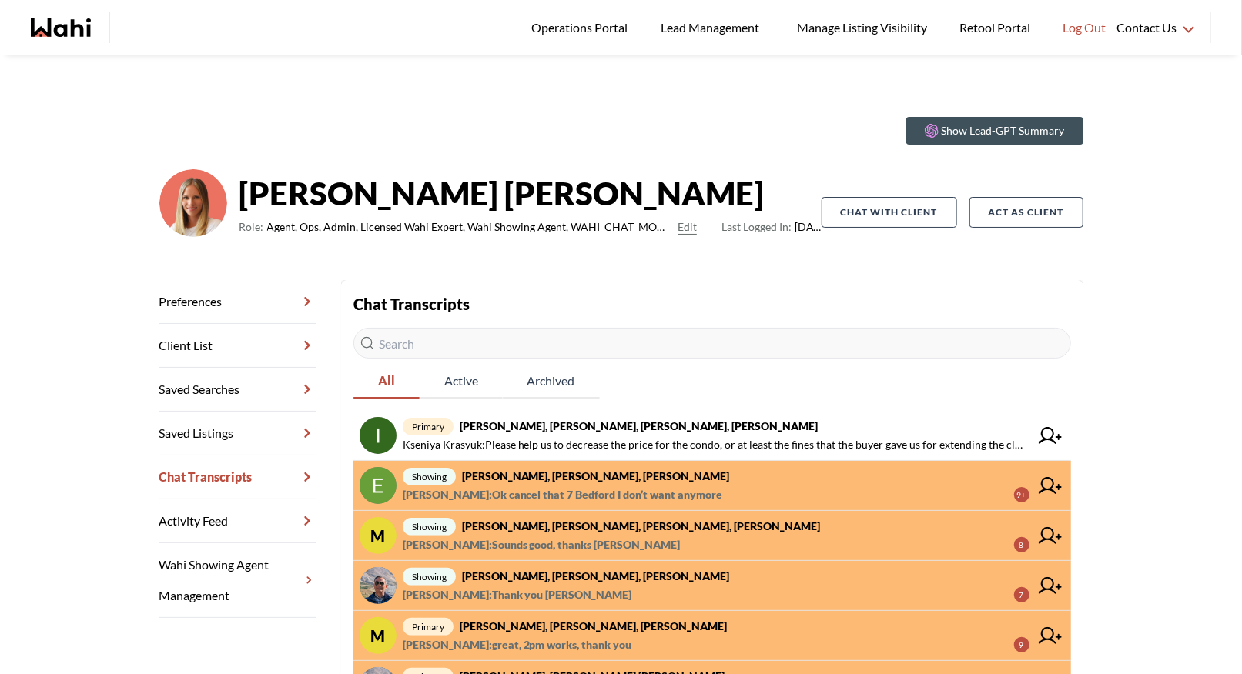
click at [570, 486] on span "[PERSON_NAME] : Ok cancel that 7 Bedford I don’t want anymore" at bounding box center [563, 495] width 320 height 18
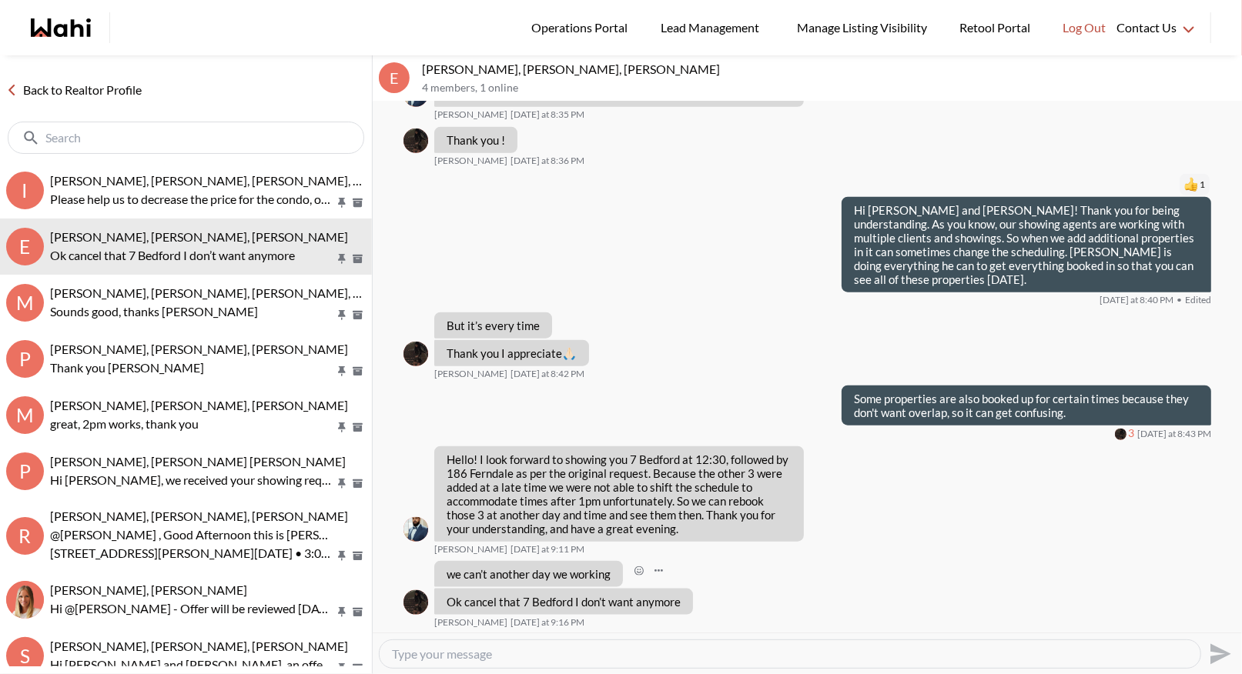
scroll to position [926, 0]
